Goal: Information Seeking & Learning: Compare options

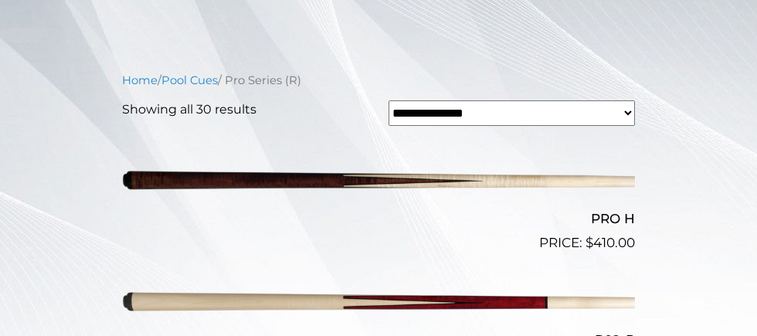
scroll to position [453, 0]
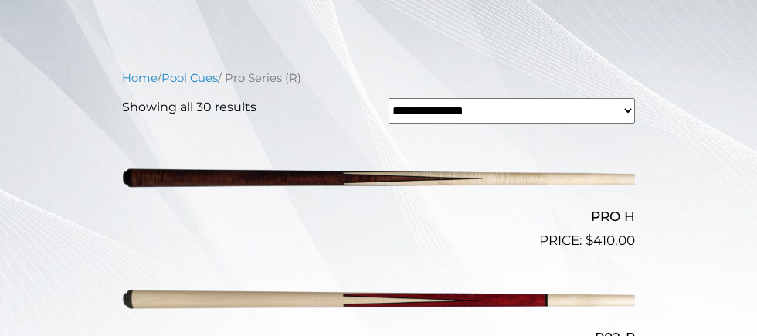
click at [272, 220] on img at bounding box center [378, 178] width 513 height 85
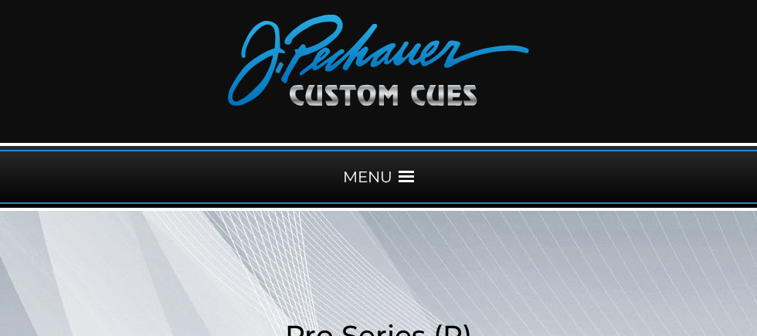
scroll to position [0, 0]
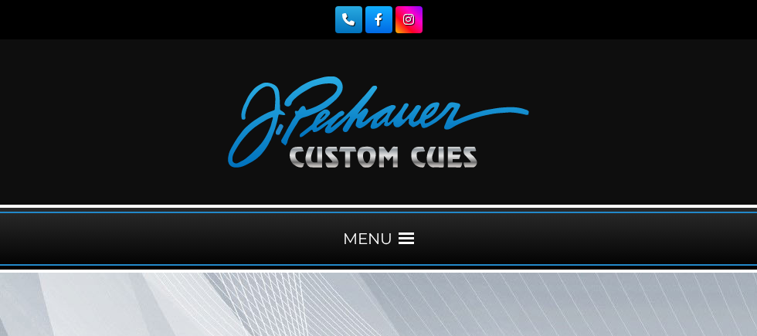
click at [414, 241] on span at bounding box center [406, 238] width 15 height 15
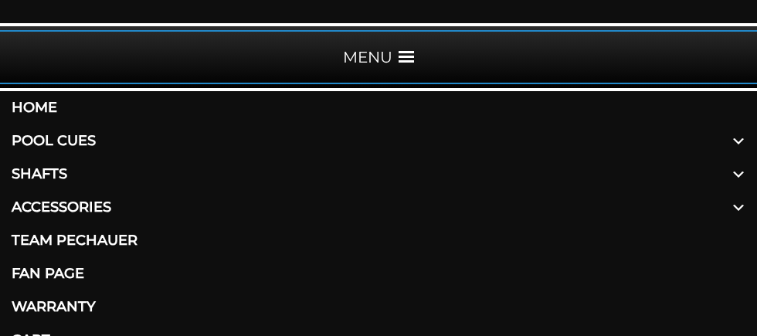
scroll to position [188, 0]
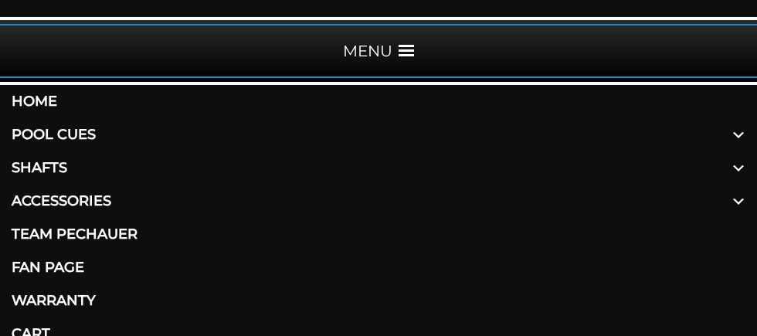
click at [88, 185] on link "Shafts" at bounding box center [378, 167] width 757 height 33
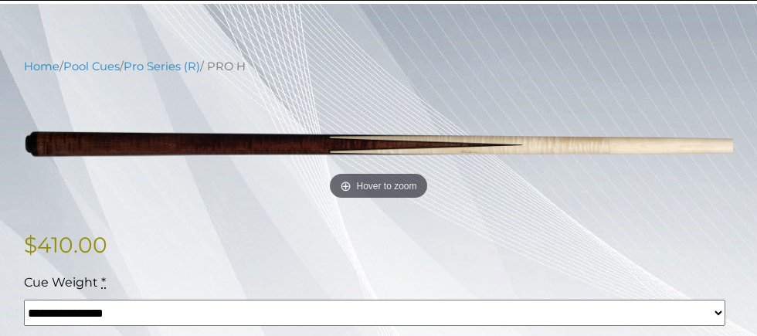
scroll to position [273, 0]
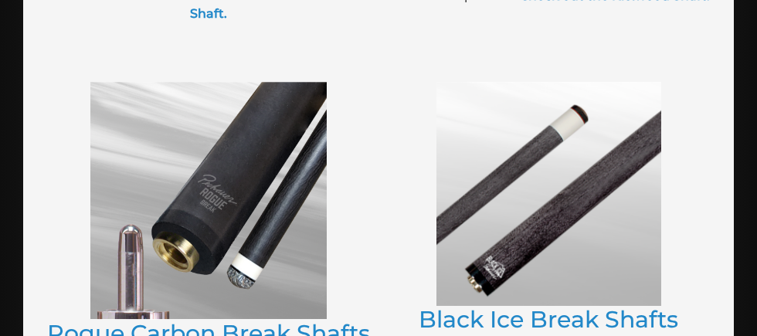
scroll to position [1284, 0]
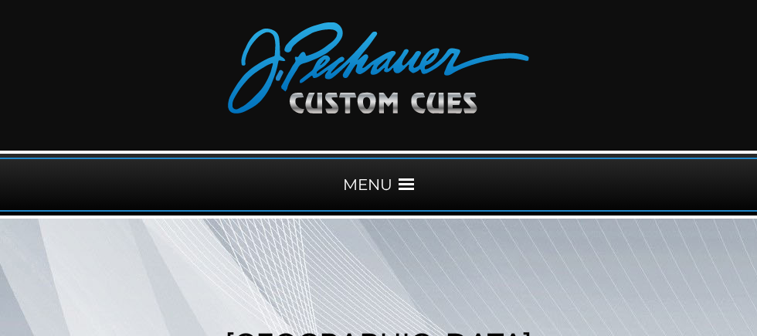
scroll to position [75, 0]
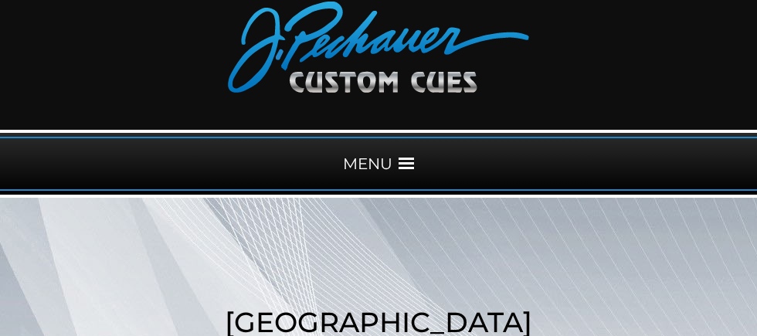
click at [410, 184] on div "MENU" at bounding box center [378, 164] width 757 height 54
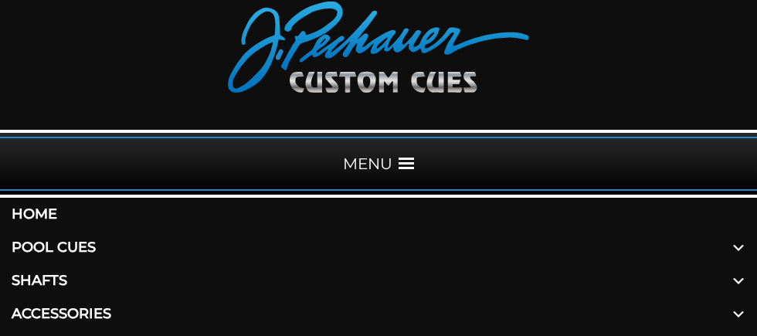
click at [87, 297] on link "Shafts" at bounding box center [378, 280] width 757 height 33
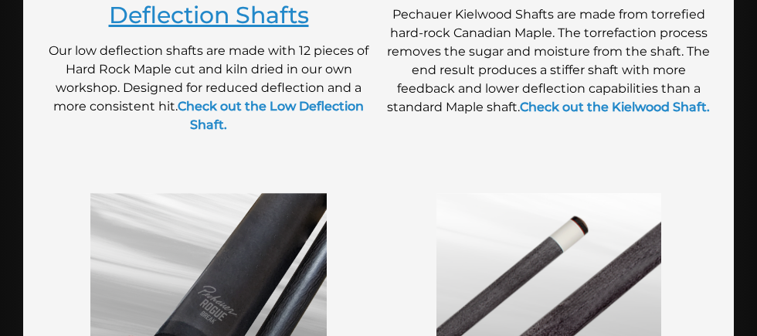
click at [178, 29] on link "Performance Plus Low Deflection Shafts" at bounding box center [209, 1] width 266 height 56
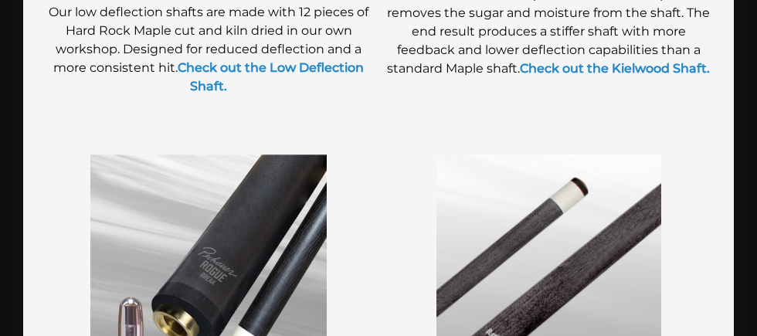
scroll to position [1226, 0]
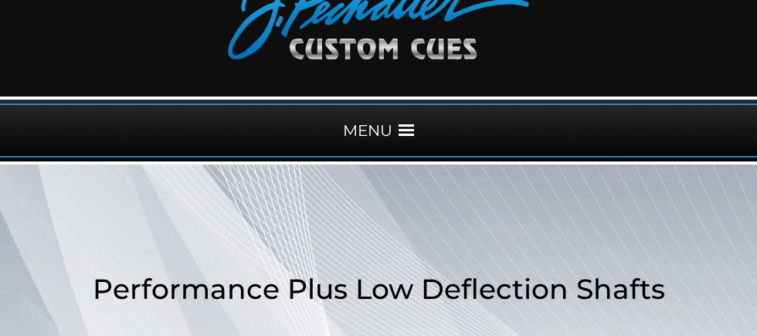
scroll to position [110, 0]
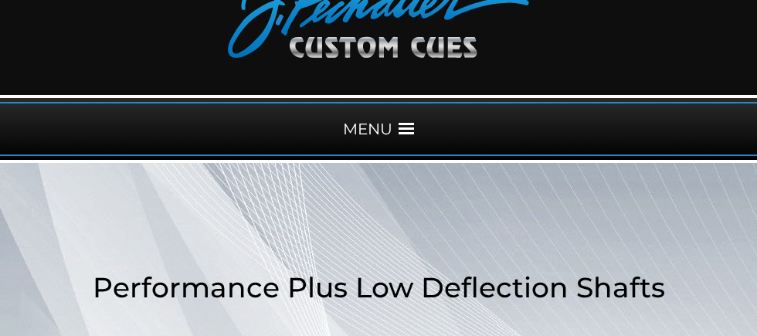
click at [425, 121] on div "MENU" at bounding box center [378, 129] width 757 height 54
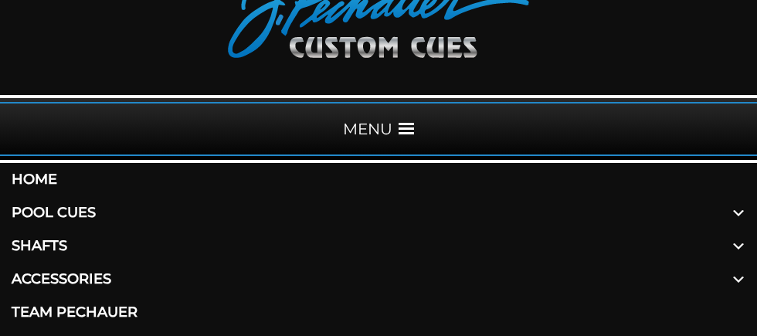
click at [53, 194] on link "Home" at bounding box center [378, 179] width 757 height 33
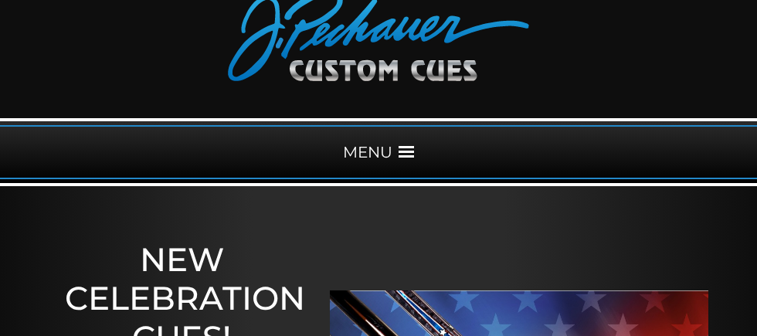
scroll to position [87, 0]
click at [423, 146] on div "MENU" at bounding box center [378, 152] width 757 height 54
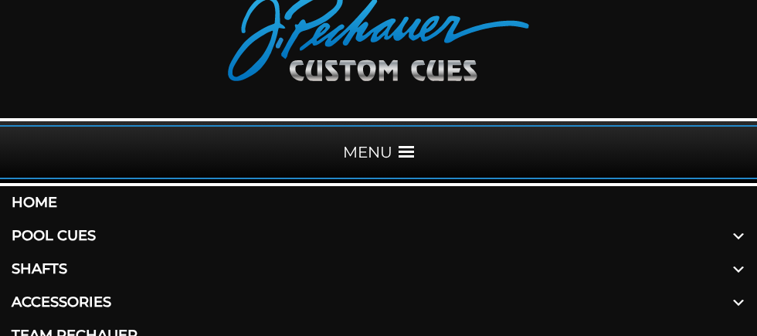
click at [743, 253] on span at bounding box center [738, 235] width 37 height 33
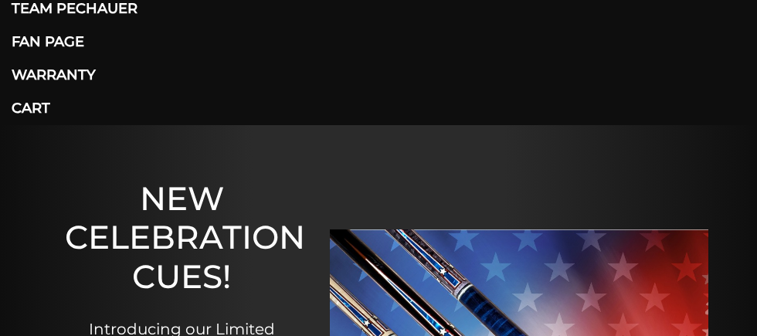
scroll to position [729, 0]
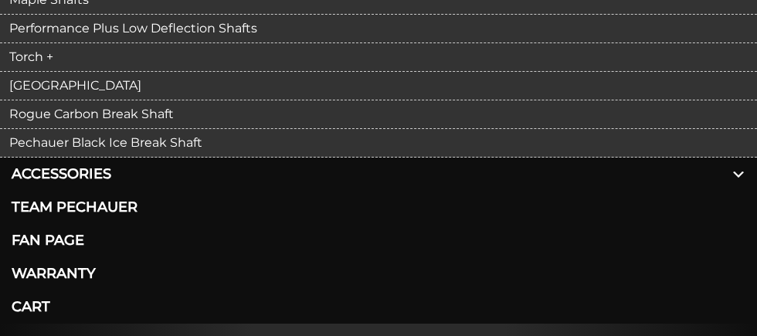
click at [44, 72] on link "Torch +" at bounding box center [378, 57] width 757 height 29
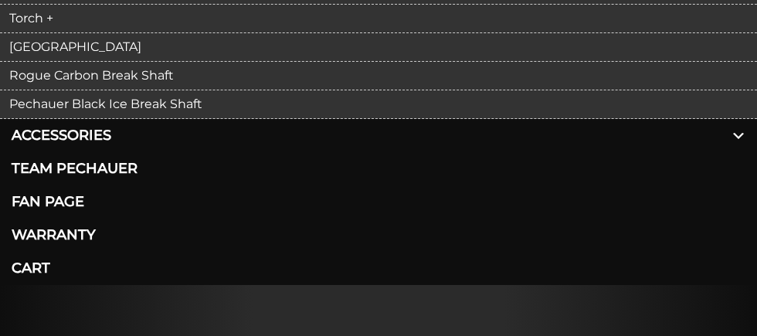
scroll to position [781, 0]
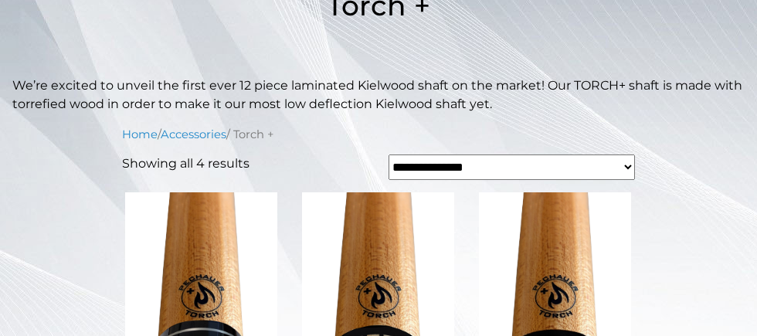
scroll to position [391, 0]
click at [628, 181] on select "**********" at bounding box center [512, 167] width 246 height 25
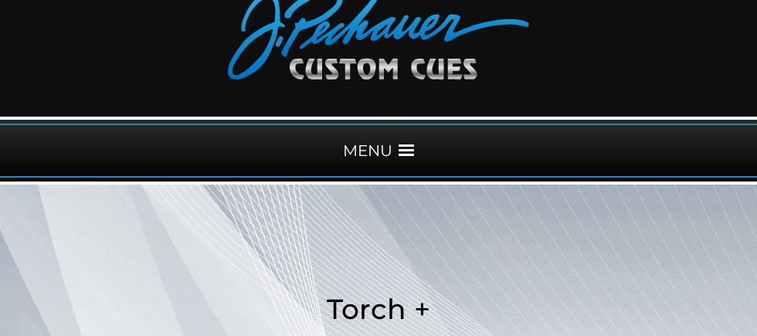
scroll to position [90, 0]
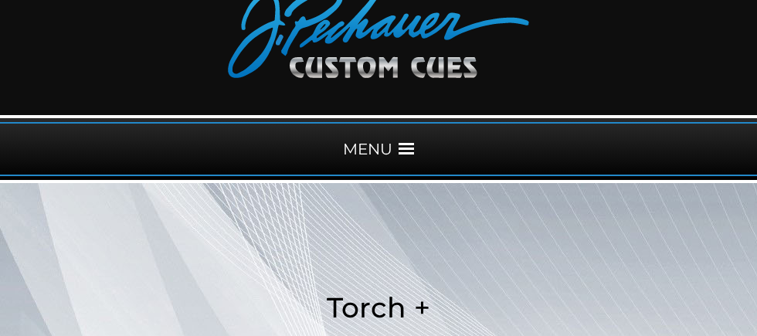
click at [414, 152] on span at bounding box center [406, 148] width 15 height 15
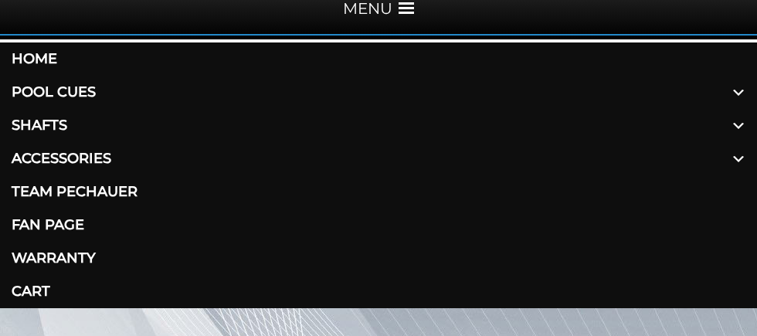
scroll to position [232, 0]
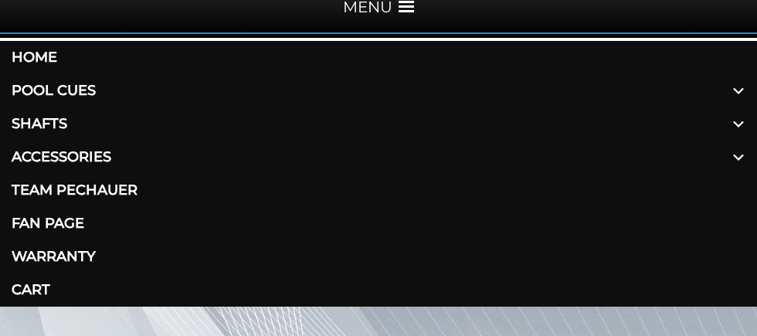
click at [743, 141] on span at bounding box center [738, 123] width 37 height 33
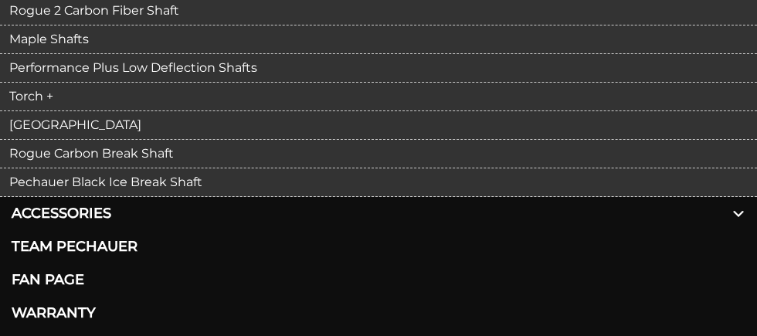
scroll to position [376, 0]
click at [55, 139] on link "[GEOGRAPHIC_DATA]" at bounding box center [378, 124] width 757 height 29
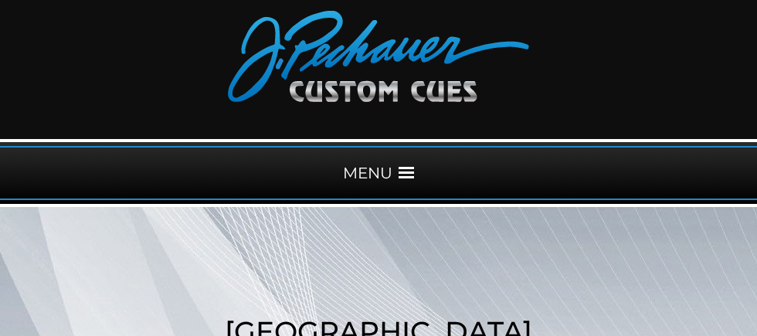
scroll to position [66, 0]
click at [434, 180] on div "MENU" at bounding box center [378, 173] width 757 height 54
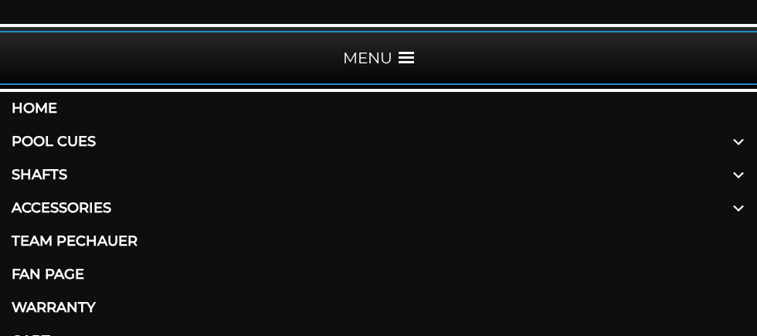
scroll to position [185, 0]
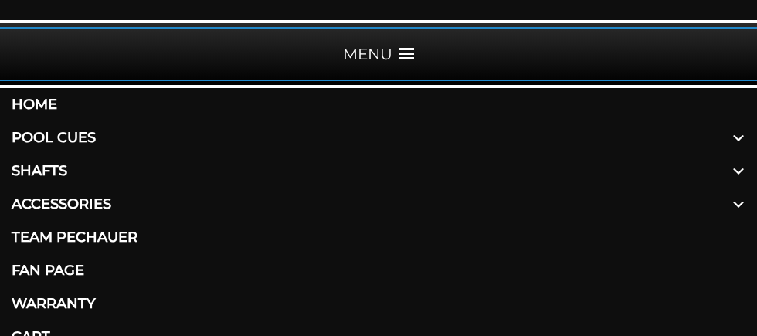
click at [743, 155] on span at bounding box center [738, 137] width 37 height 33
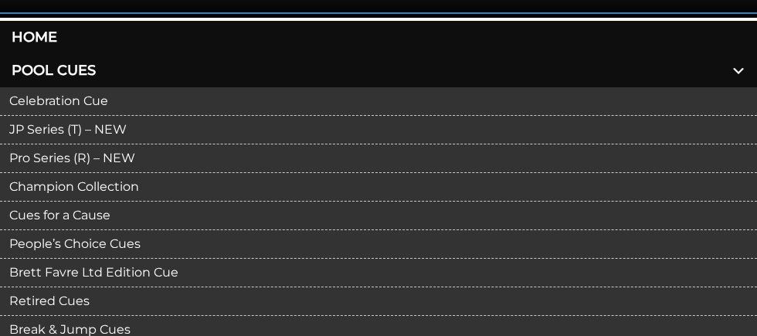
scroll to position [253, 0]
click at [746, 87] on span at bounding box center [738, 69] width 37 height 33
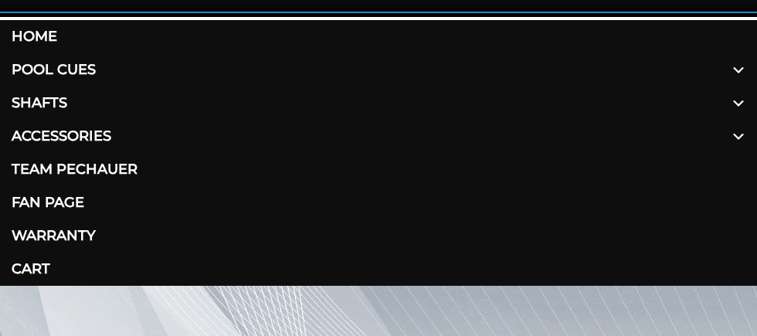
click at [745, 120] on span at bounding box center [738, 103] width 37 height 33
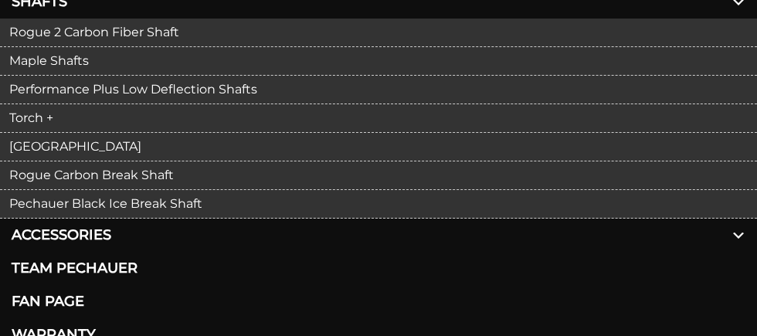
scroll to position [351, 0]
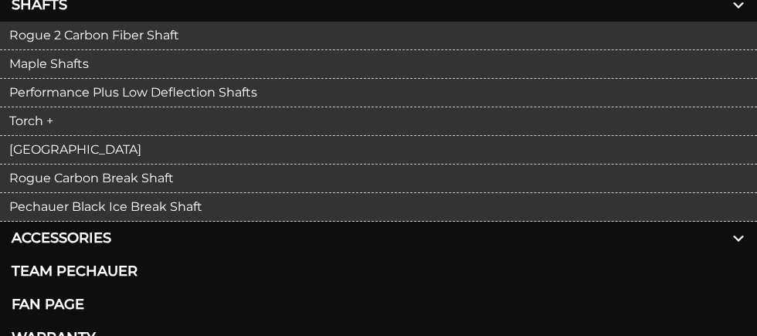
click at [369, 107] on link "Performance Plus Low Deflection Shafts" at bounding box center [378, 93] width 757 height 29
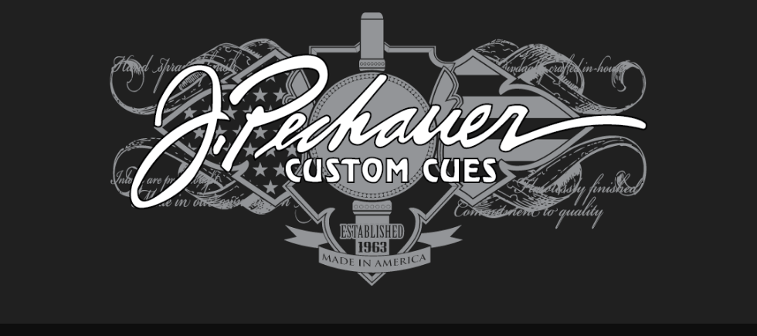
scroll to position [3695, 0]
